Goal: Find specific page/section: Find specific page/section

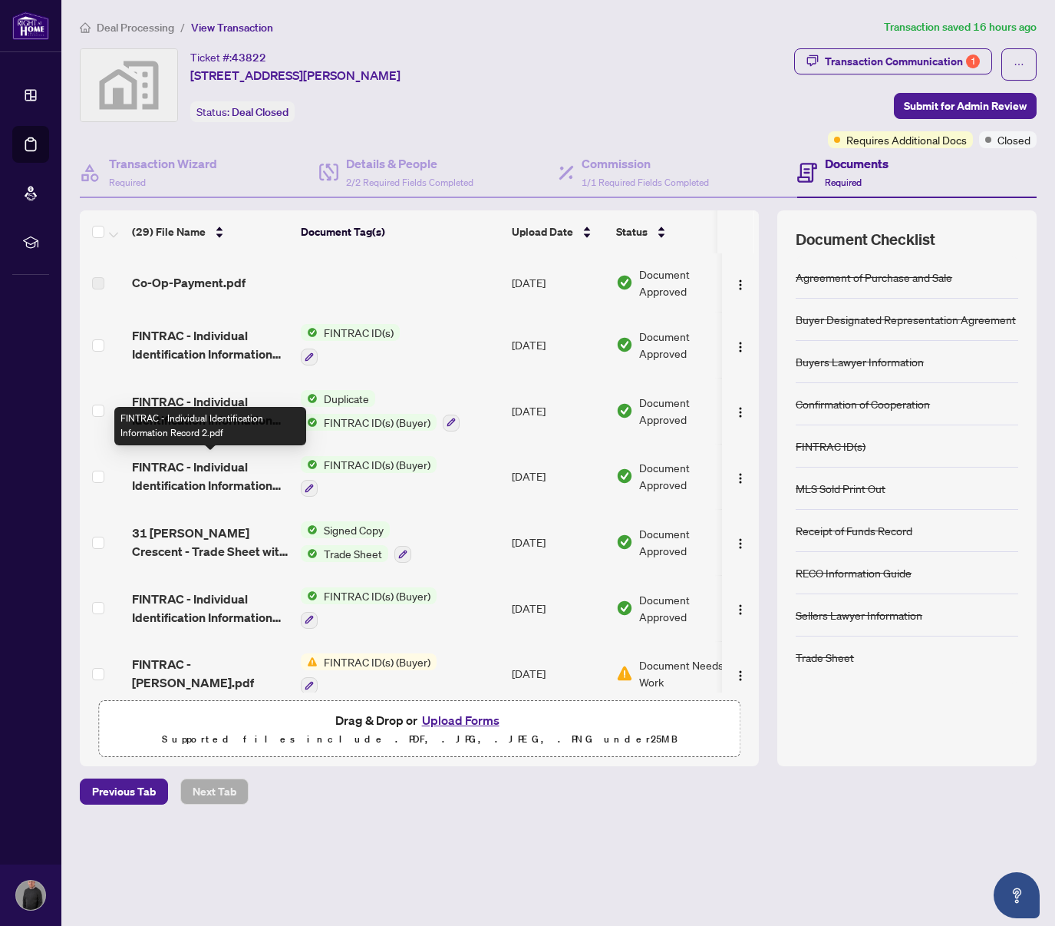
click at [189, 460] on span "FINTRAC - Individual Identification Information Record 2.pdf" at bounding box center [210, 475] width 157 height 37
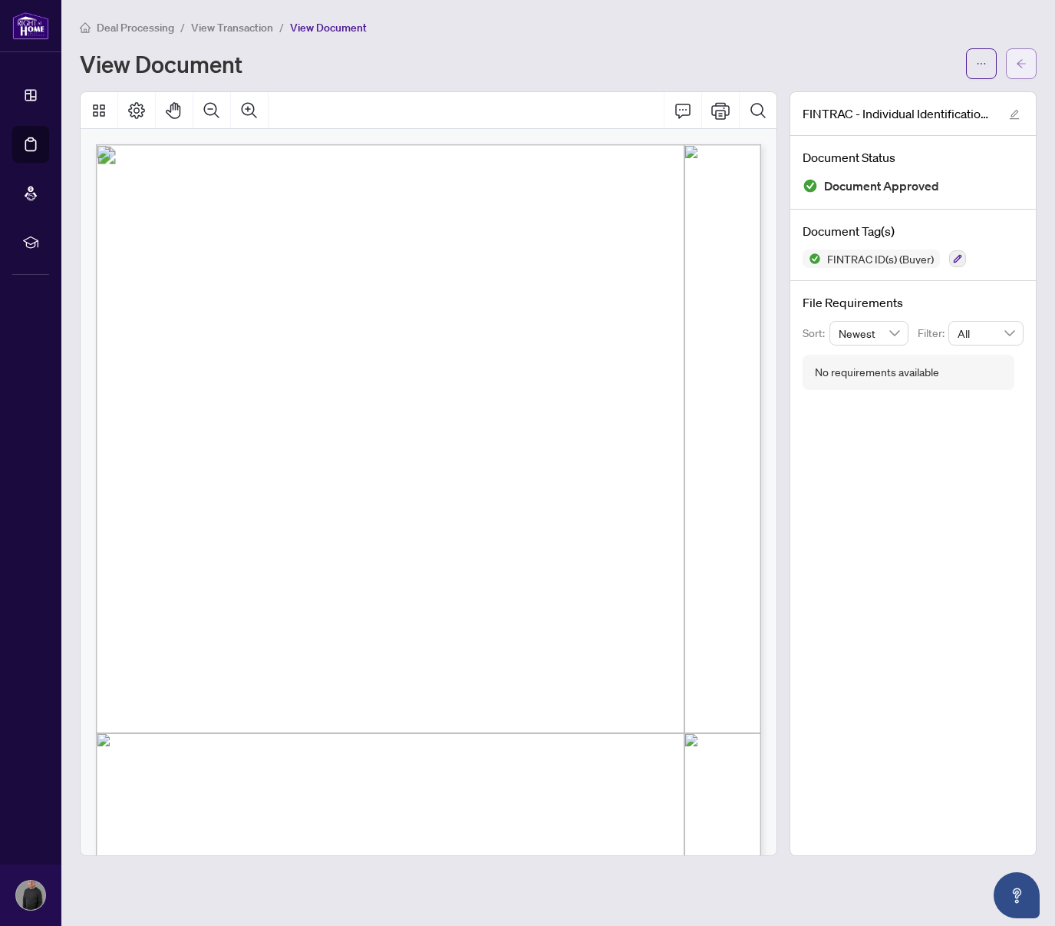
click at [1025, 64] on icon "arrow-left" at bounding box center [1021, 63] width 11 height 11
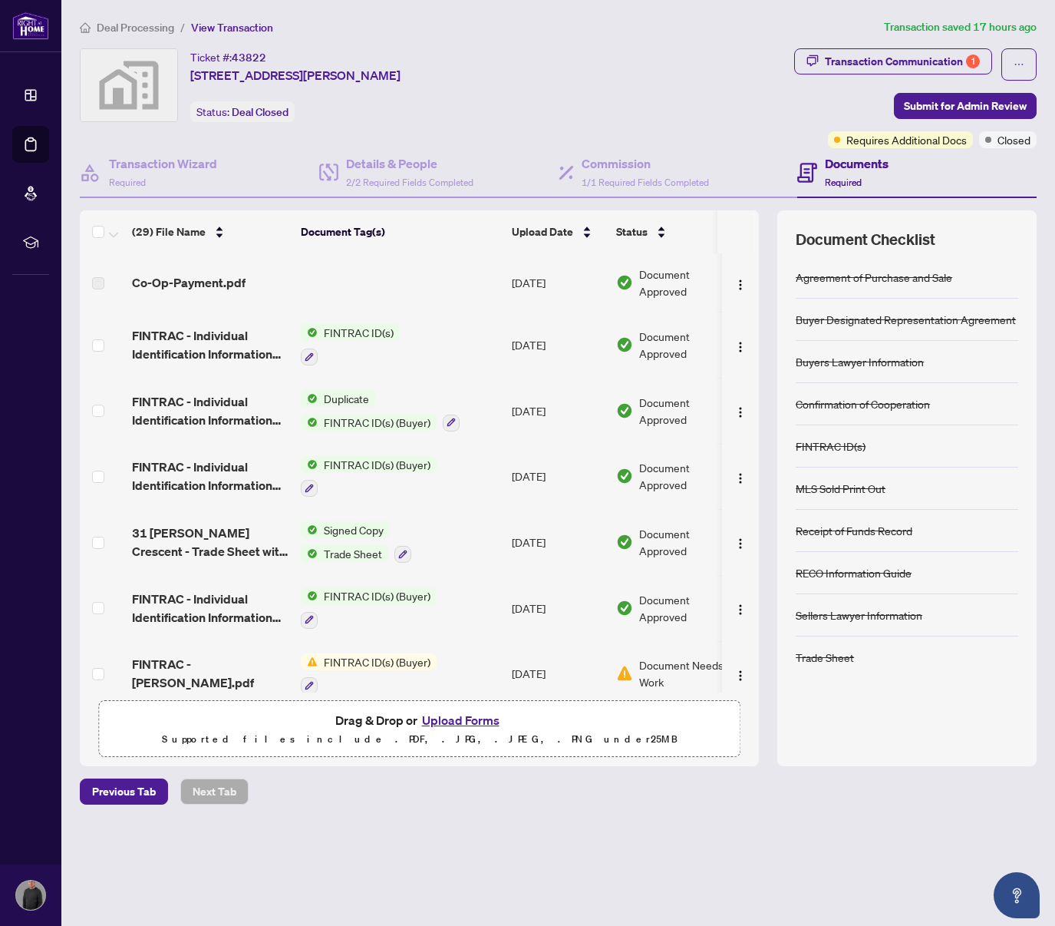
click at [353, 408] on div "Duplicate FINTRAC ID(s) (Buyer)" at bounding box center [380, 410] width 159 height 41
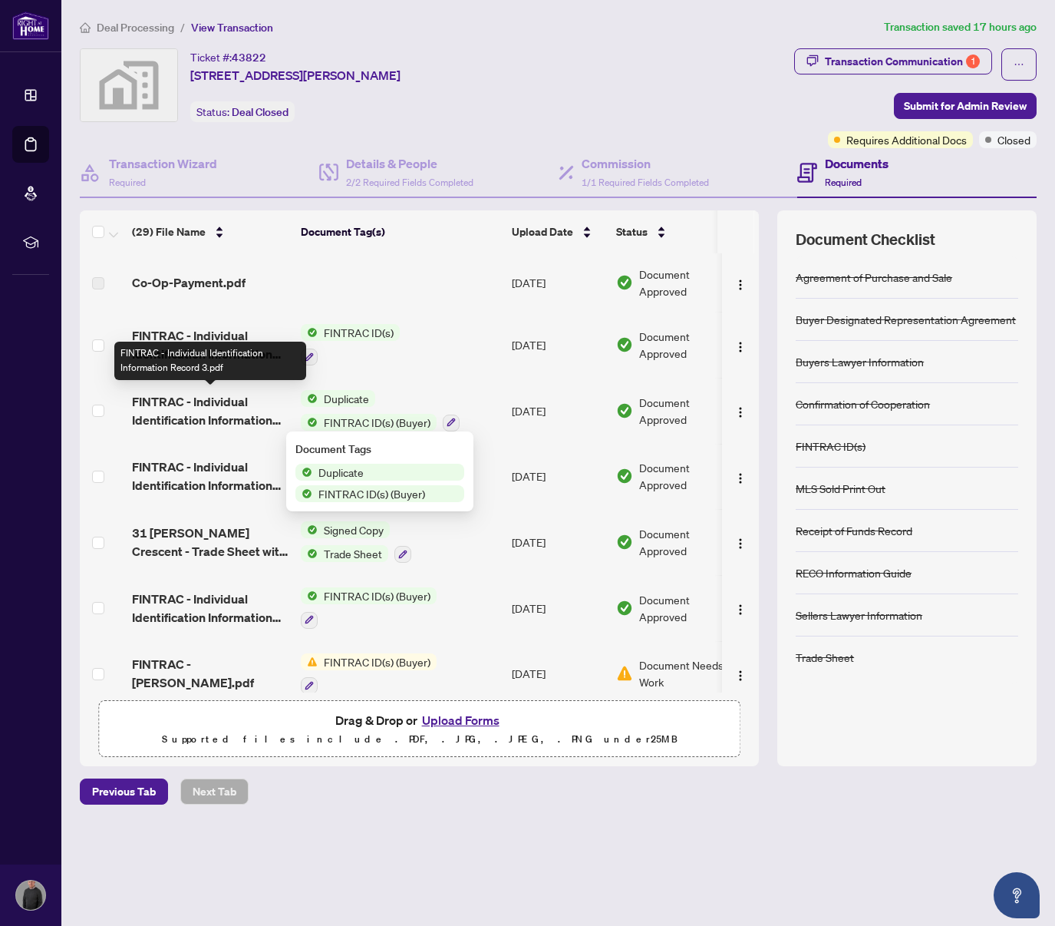
click at [203, 398] on span "FINTRAC - Individual Identification Information Record 3.pdf" at bounding box center [210, 410] width 157 height 37
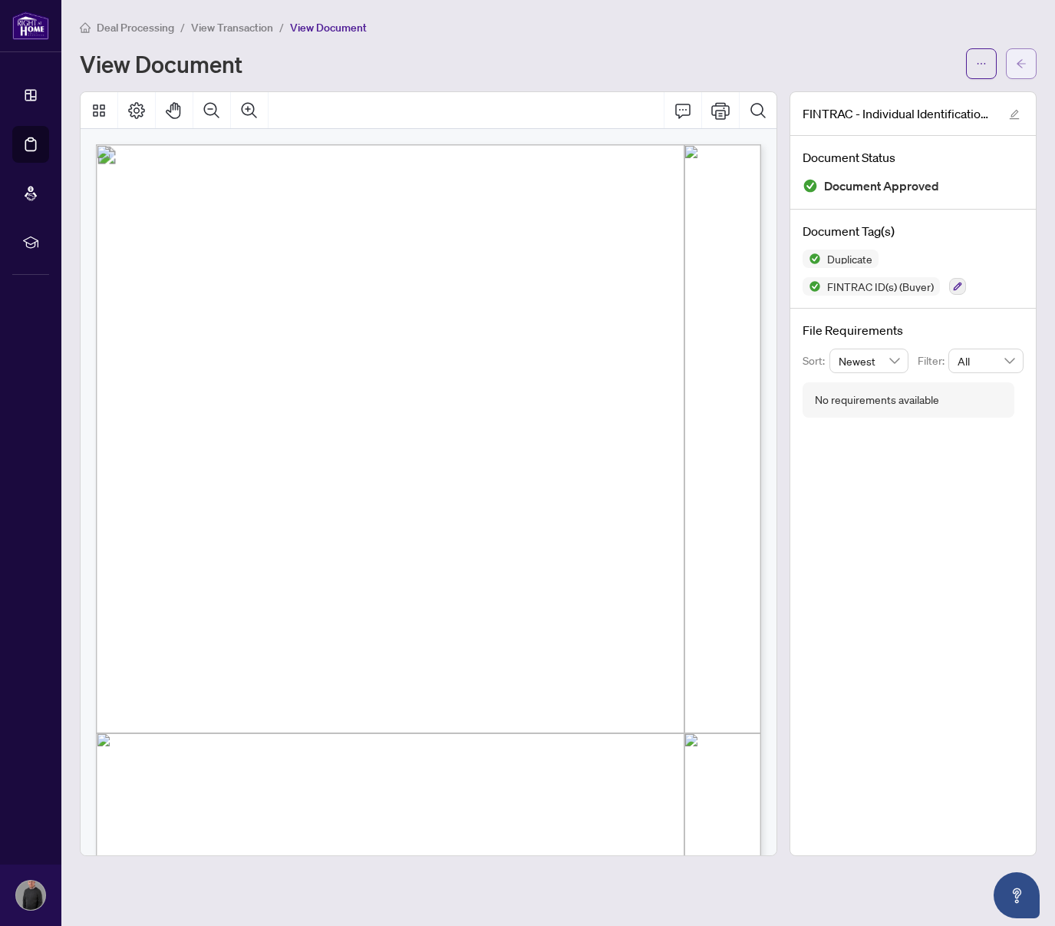
click at [1022, 59] on icon "arrow-left" at bounding box center [1021, 63] width 11 height 11
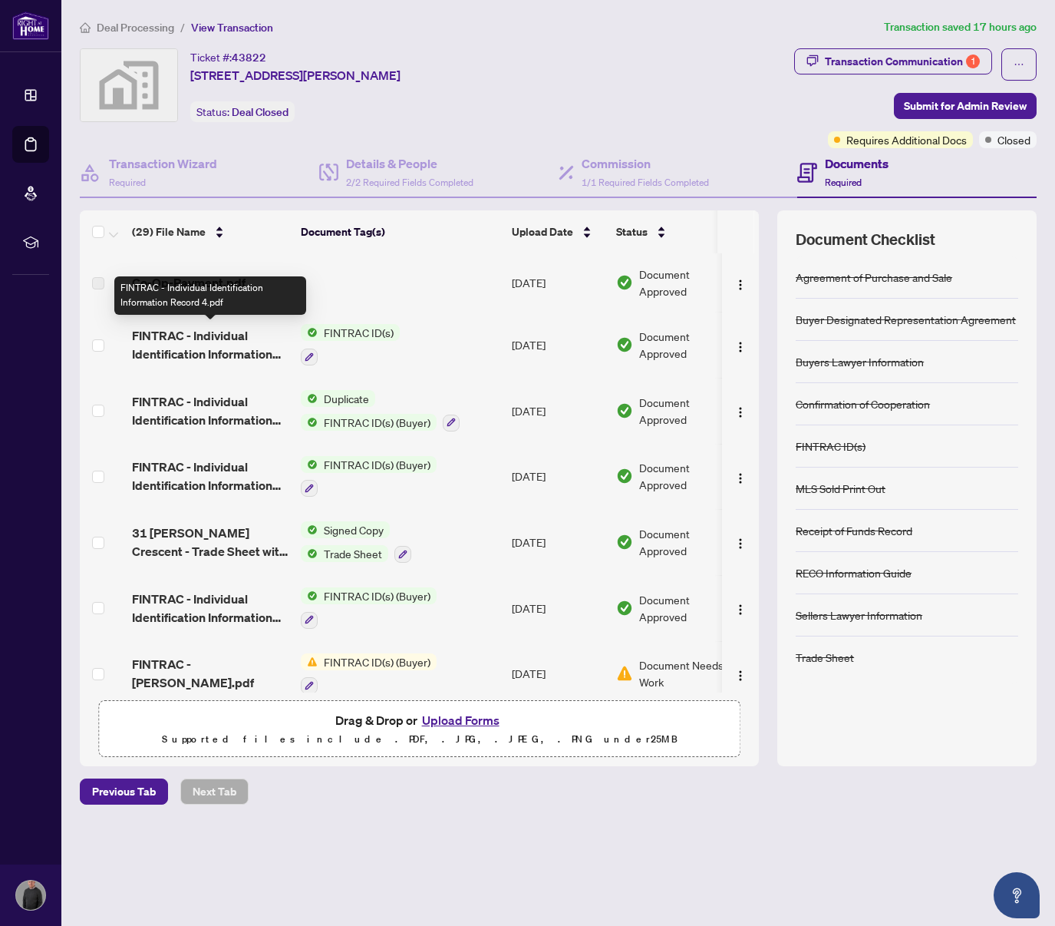
click at [200, 335] on span "FINTRAC - Individual Identification Information Record 4.pdf" at bounding box center [210, 344] width 157 height 37
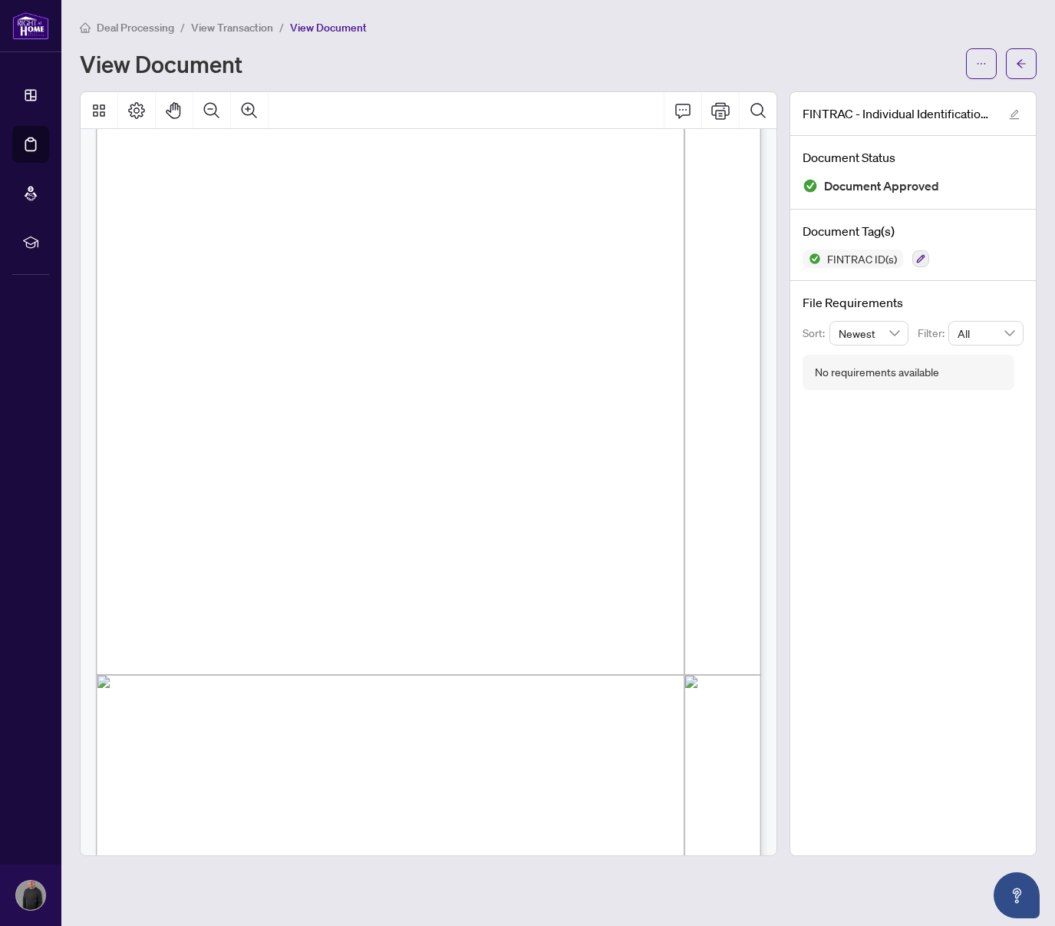
scroll to position [2815, 0]
click at [1025, 62] on icon "arrow-left" at bounding box center [1021, 63] width 11 height 11
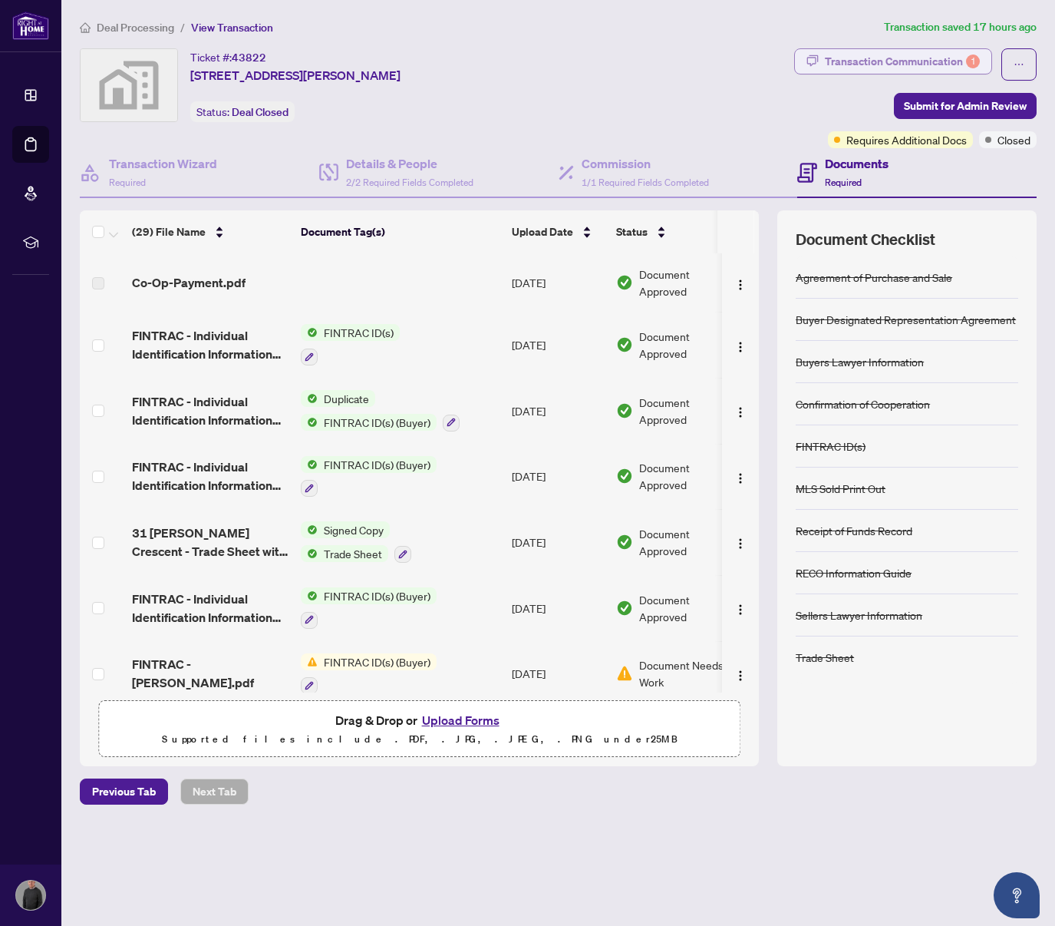
click at [872, 52] on div "Transaction Communication 1" at bounding box center [902, 61] width 155 height 25
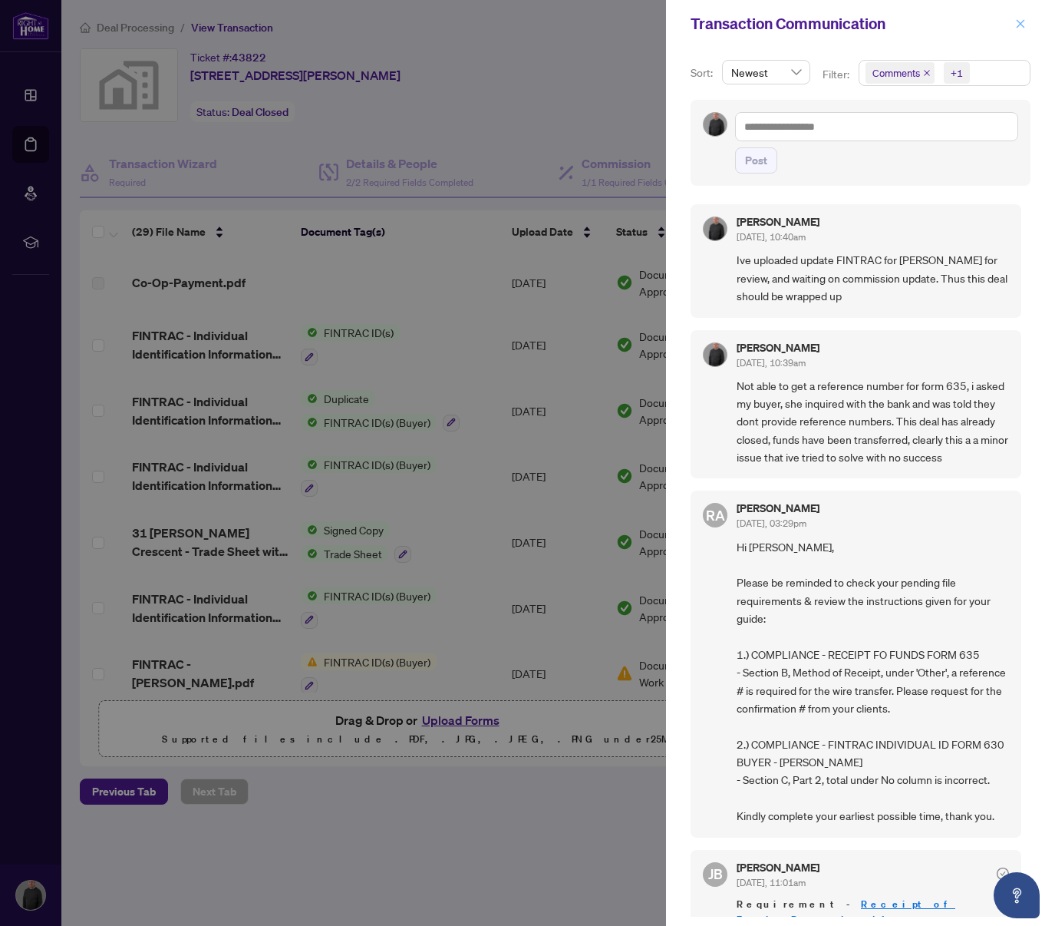
click at [1022, 25] on icon "close" at bounding box center [1020, 23] width 11 height 11
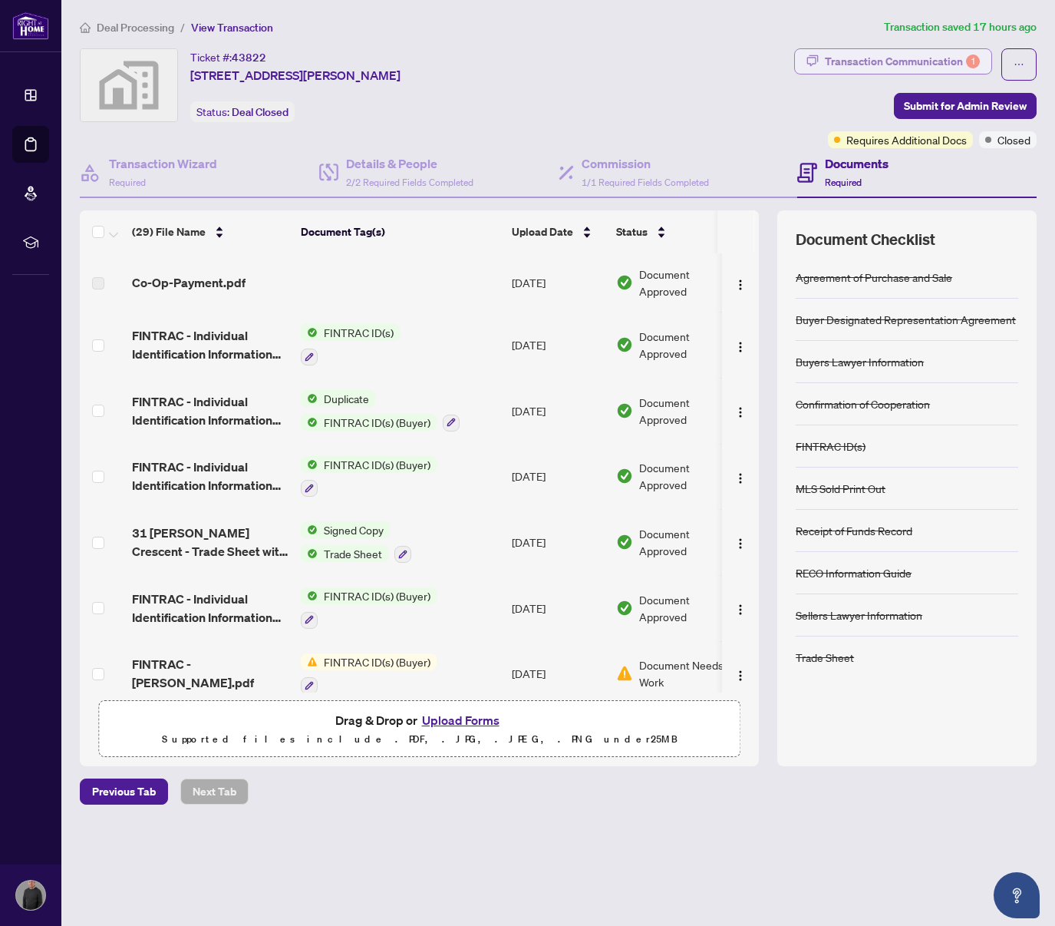
click at [901, 57] on div "Transaction Communication 1" at bounding box center [902, 61] width 155 height 25
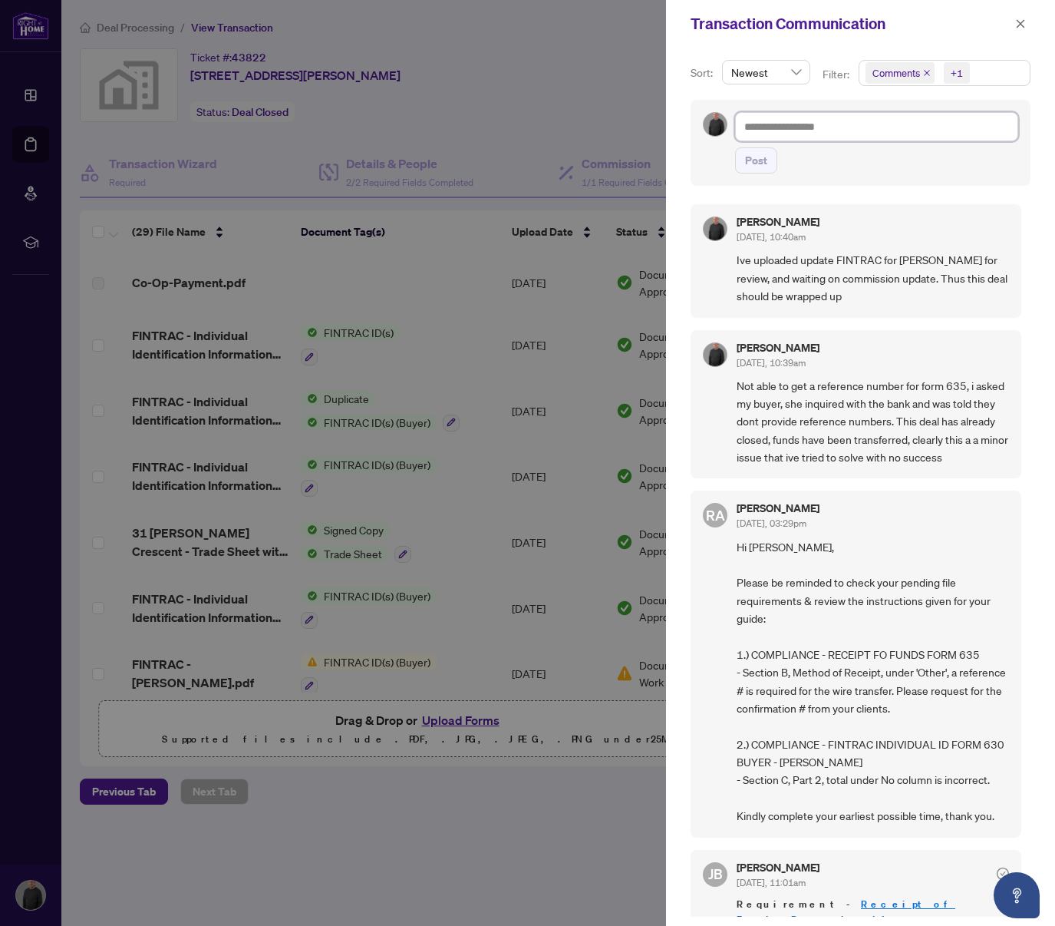
click at [823, 124] on textarea at bounding box center [876, 126] width 283 height 29
